Goal: Information Seeking & Learning: Learn about a topic

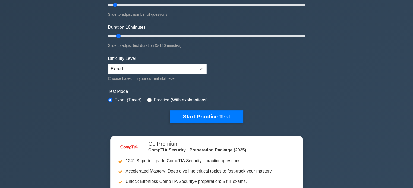
scroll to position [27, 0]
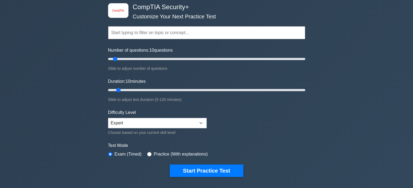
click at [121, 28] on input "text" at bounding box center [206, 32] width 197 height 13
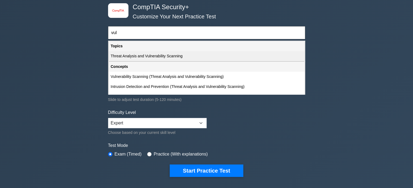
click at [146, 55] on div "Threat Analysis and Vulnerability Scanning" at bounding box center [206, 56] width 196 height 10
type input "Threat Analysis and Vulnerability Scanning"
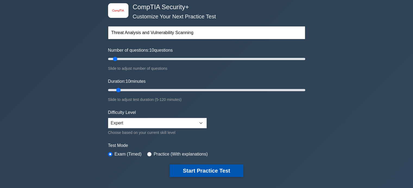
click at [224, 171] on button "Start Practice Test" at bounding box center [206, 171] width 73 height 12
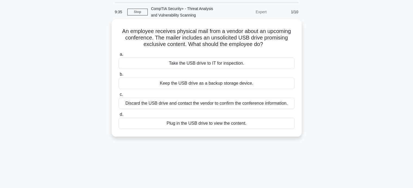
scroll to position [27, 0]
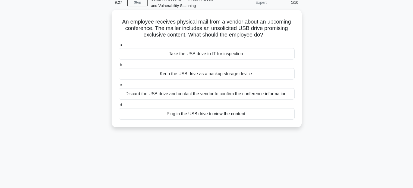
click at [206, 55] on div "Take the USB drive to IT for inspection." at bounding box center [207, 53] width 176 height 11
click at [119, 47] on input "a. Take the USB drive to IT for inspection." at bounding box center [119, 45] width 0 height 4
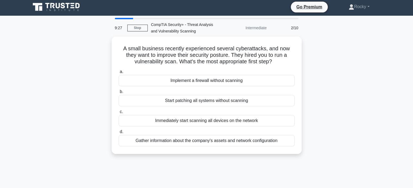
scroll to position [0, 0]
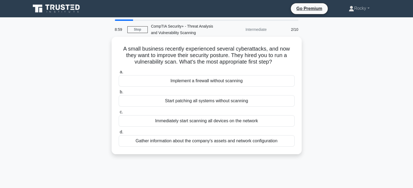
click at [235, 121] on div "Immediately start scanning all devices on the network" at bounding box center [207, 121] width 176 height 11
click at [119, 114] on input "c. Immediately start scanning all devices on the network" at bounding box center [119, 113] width 0 height 4
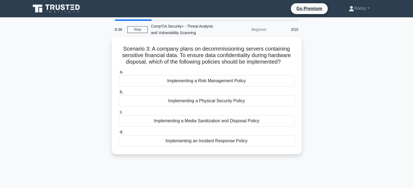
click at [216, 121] on div "Implementing a Media Sanitization and Disposal Policy" at bounding box center [207, 121] width 176 height 11
click at [119, 114] on input "c. Implementing a Media Sanitization and Disposal Policy" at bounding box center [119, 113] width 0 height 4
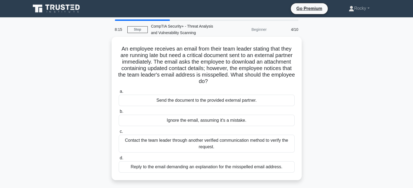
scroll to position [27, 0]
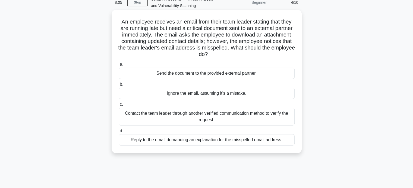
click at [236, 117] on div "Contact the team leader through another verified communication method to verify…" at bounding box center [207, 117] width 176 height 18
click at [119, 107] on input "c. Contact the team leader through another verified communication method to ver…" at bounding box center [119, 105] width 0 height 4
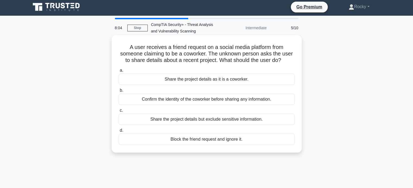
scroll to position [0, 0]
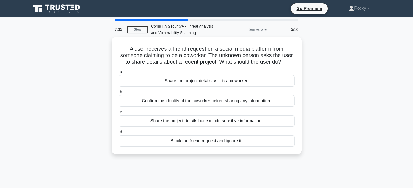
click at [210, 104] on div "Confirm the identity of the coworker before sharing any information." at bounding box center [207, 100] width 176 height 11
click at [119, 94] on input "b. Confirm the identity of the coworker before sharing any information." at bounding box center [119, 93] width 0 height 4
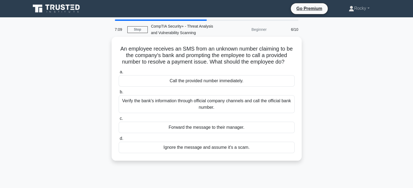
click at [247, 104] on div "Verify the bank's information through official company channels and call the of…" at bounding box center [207, 104] width 176 height 18
click at [119, 94] on input "b. Verify the bank's information through official company channels and call the…" at bounding box center [119, 93] width 0 height 4
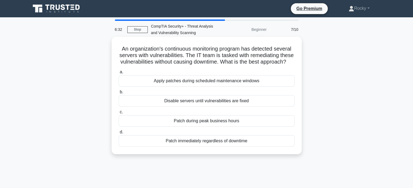
click at [180, 87] on div "Apply patches during scheduled maintenance windows" at bounding box center [207, 80] width 176 height 11
click at [119, 74] on input "a. Apply patches during scheduled maintenance windows" at bounding box center [119, 73] width 0 height 4
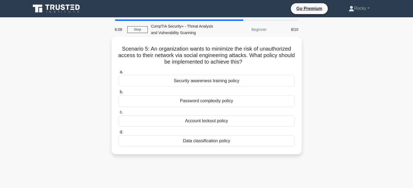
click at [193, 81] on div "Security awareness training policy" at bounding box center [207, 80] width 176 height 11
click at [119, 74] on input "a. Security awareness training policy" at bounding box center [119, 73] width 0 height 4
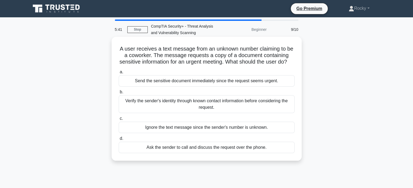
click at [248, 112] on div "Verify the sender's identity through known contact information before consideri…" at bounding box center [207, 104] width 176 height 18
click at [119, 94] on input "b. Verify the sender's identity through known contact information before consid…" at bounding box center [119, 93] width 0 height 4
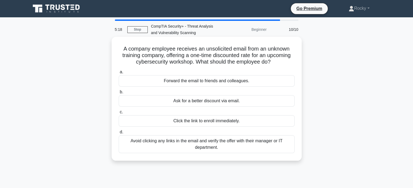
click at [245, 147] on div "Avoid clicking any links in the email and verify the offer with their manager o…" at bounding box center [207, 145] width 176 height 18
click at [119, 134] on input "d. Avoid clicking any links in the email and verify the offer with their manage…" at bounding box center [119, 133] width 0 height 4
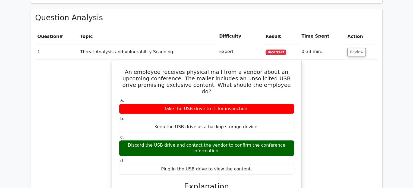
scroll to position [380, 0]
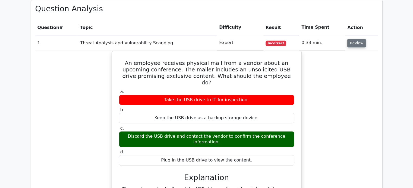
click at [352, 39] on button "Review" at bounding box center [356, 43] width 18 height 8
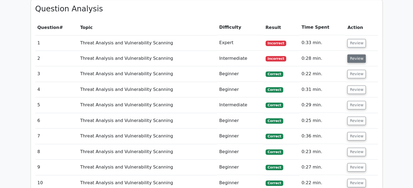
click at [351, 55] on button "Review" at bounding box center [356, 59] width 18 height 8
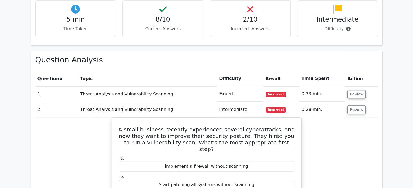
scroll to position [325, 0]
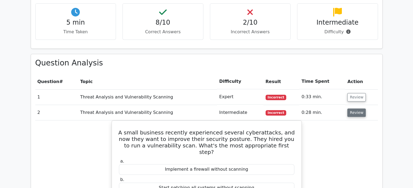
click at [347, 109] on button "Review" at bounding box center [356, 113] width 18 height 8
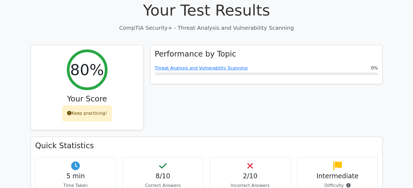
scroll to position [163, 0]
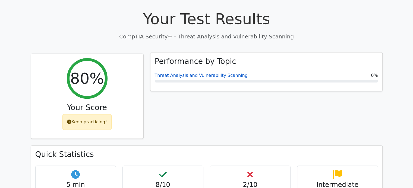
click at [221, 73] on link "Threat Analysis and Vulnerability Scanning" at bounding box center [201, 75] width 93 height 5
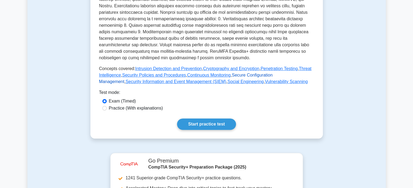
scroll to position [217, 0]
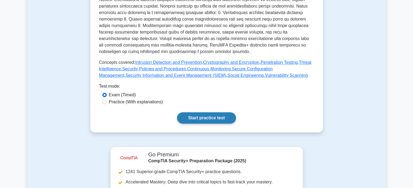
click at [204, 118] on link "Start practice test" at bounding box center [206, 118] width 59 height 11
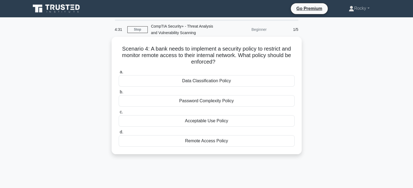
click at [222, 142] on div "Remote Access Policy" at bounding box center [207, 141] width 176 height 11
click at [119, 134] on input "d. Remote Access Policy" at bounding box center [119, 133] width 0 height 4
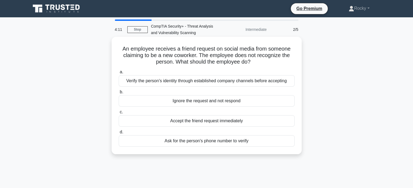
click at [227, 81] on div "Verify the person's identity through established company channels before accept…" at bounding box center [207, 80] width 176 height 11
click at [119, 74] on input "a. Verify the person's identity through established company channels before acc…" at bounding box center [119, 73] width 0 height 4
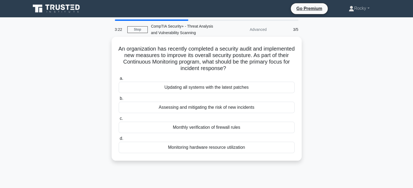
click at [250, 88] on div "Updating all systems with the latest patches" at bounding box center [207, 87] width 176 height 11
click at [119, 81] on input "a. Updating all systems with the latest patches" at bounding box center [119, 79] width 0 height 4
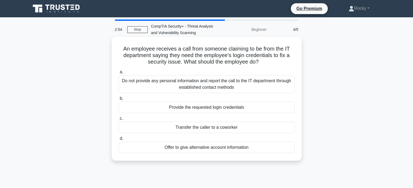
click at [243, 86] on div "Do not provide any personal information and report the call to the IT departmen…" at bounding box center [207, 84] width 176 height 18
click at [119, 74] on input "a. Do not provide any personal information and report the call to the IT depart…" at bounding box center [119, 73] width 0 height 4
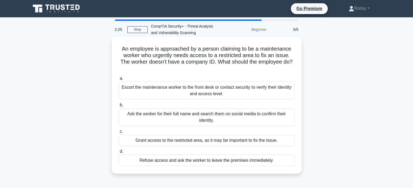
click at [266, 92] on div "Escort the maintenance worker to the front desk or contact security to verify t…" at bounding box center [207, 91] width 176 height 18
click at [119, 81] on input "a. Escort the maintenance worker to the front desk or contact security to verif…" at bounding box center [119, 79] width 0 height 4
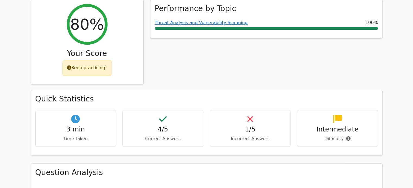
scroll to position [298, 0]
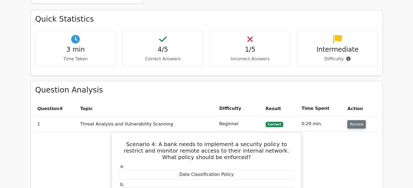
click at [357, 120] on button "Review" at bounding box center [356, 124] width 18 height 8
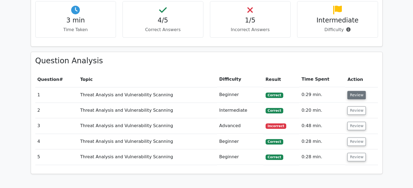
scroll to position [353, 0]
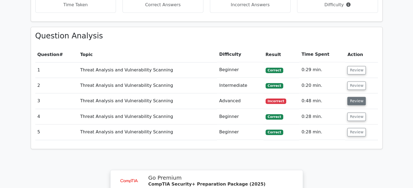
click at [349, 97] on button "Review" at bounding box center [356, 101] width 18 height 8
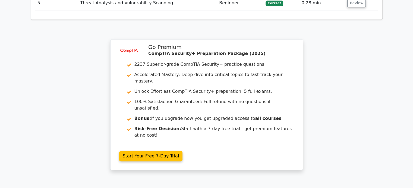
scroll to position [759, 0]
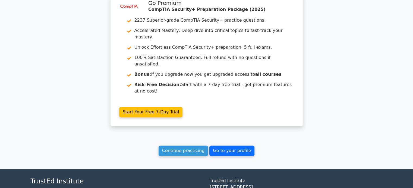
click at [221, 146] on link "Go to your profile" at bounding box center [231, 151] width 45 height 10
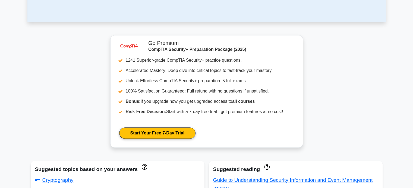
scroll to position [244, 0]
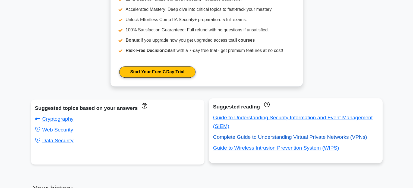
click at [299, 138] on link "Complete Guide to Understanding Virtual Private Networks (VPNs)" at bounding box center [290, 138] width 154 height 6
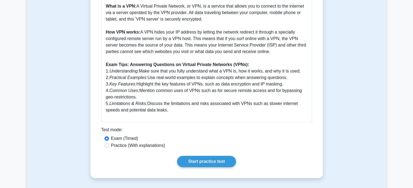
scroll to position [217, 0]
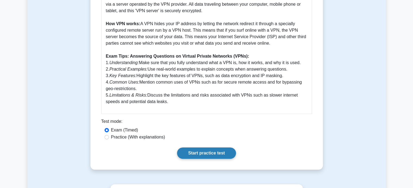
click at [200, 152] on link "Start practice test" at bounding box center [206, 153] width 59 height 11
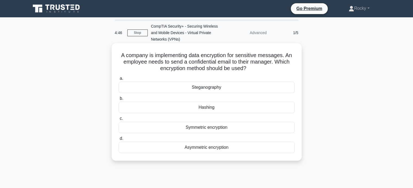
click at [228, 108] on div "Hashing" at bounding box center [207, 107] width 176 height 11
click at [119, 101] on input "b. Hashing" at bounding box center [119, 99] width 0 height 4
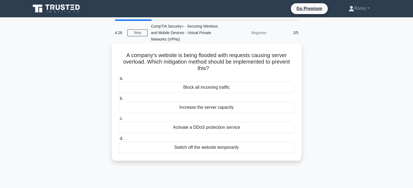
click at [242, 127] on div "Activate a DDoS protection service" at bounding box center [207, 127] width 176 height 11
click at [119, 121] on input "c. Activate a DDoS protection service" at bounding box center [119, 119] width 0 height 4
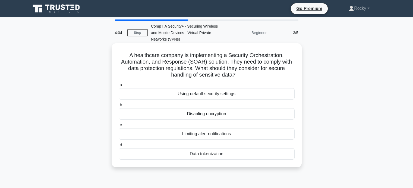
click at [224, 154] on div "Data tokenization" at bounding box center [207, 154] width 176 height 11
click at [119, 147] on input "d. Data tokenization" at bounding box center [119, 146] width 0 height 4
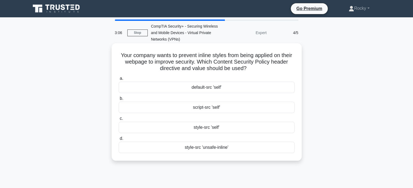
click at [232, 148] on div "style-src 'unsafe-inline'" at bounding box center [207, 147] width 176 height 11
click at [119, 141] on input "d. style-src 'unsafe-inline'" at bounding box center [119, 139] width 0 height 4
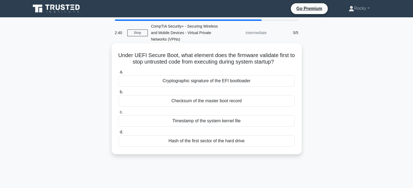
click at [234, 82] on div "Cryptographic signature of the EFI bootloader" at bounding box center [207, 80] width 176 height 11
click at [119, 74] on input "a. Cryptographic signature of the EFI bootloader" at bounding box center [119, 73] width 0 height 4
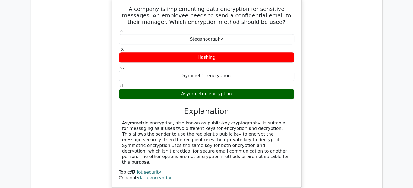
scroll to position [353, 0]
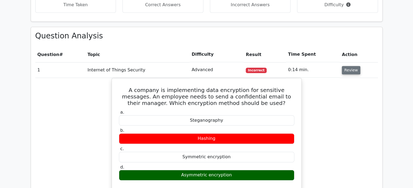
click at [353, 66] on button "Review" at bounding box center [350, 70] width 18 height 8
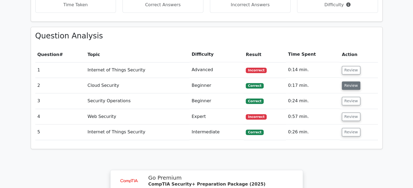
click at [345, 82] on button "Review" at bounding box center [350, 86] width 18 height 8
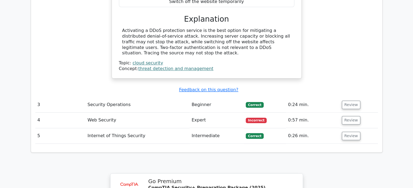
scroll to position [542, 0]
click at [350, 101] on button "Review" at bounding box center [350, 105] width 18 height 8
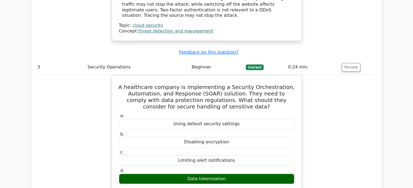
scroll to position [570, 0]
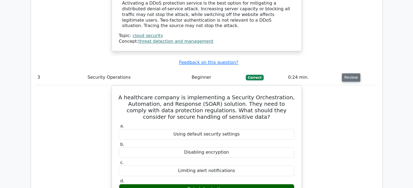
click at [351, 73] on button "Review" at bounding box center [350, 77] width 18 height 8
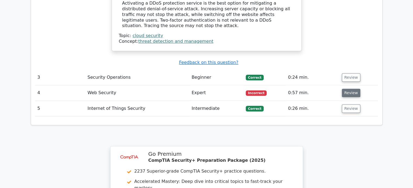
click at [344, 89] on button "Review" at bounding box center [350, 93] width 18 height 8
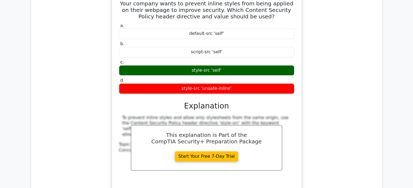
scroll to position [651, 0]
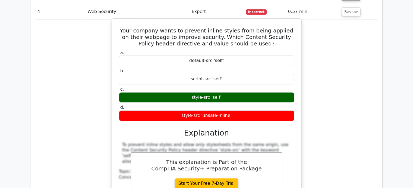
click at [218, 92] on div "style-src 'self'" at bounding box center [206, 97] width 175 height 11
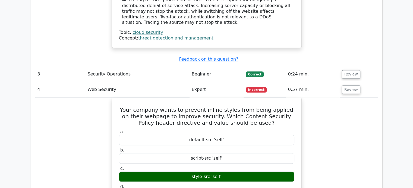
scroll to position [570, 0]
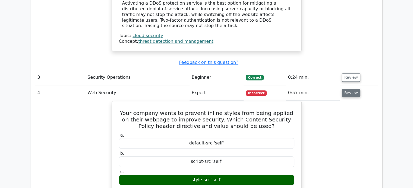
click at [350, 89] on button "Review" at bounding box center [350, 93] width 18 height 8
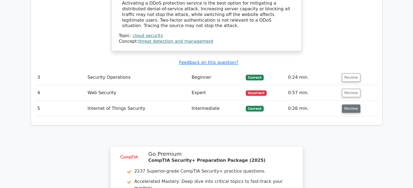
click at [349, 105] on button "Review" at bounding box center [350, 109] width 18 height 8
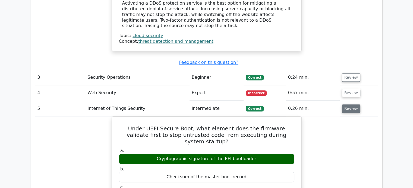
click at [347, 105] on button "Review" at bounding box center [350, 109] width 18 height 8
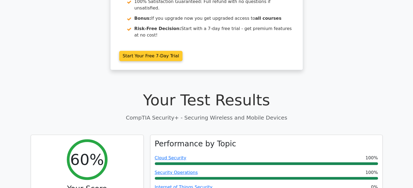
scroll to position [0, 0]
